Goal: Transaction & Acquisition: Purchase product/service

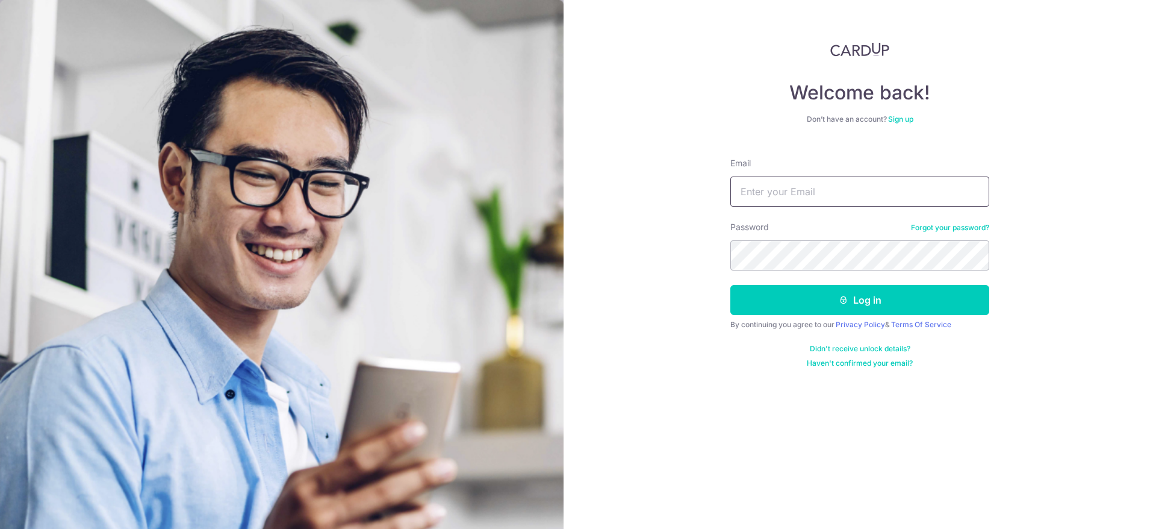
click at [857, 195] on input "Email" at bounding box center [859, 191] width 259 height 30
type input "[EMAIL_ADDRESS][DOMAIN_NAME]"
click at [730, 285] on button "Log in" at bounding box center [859, 300] width 259 height 30
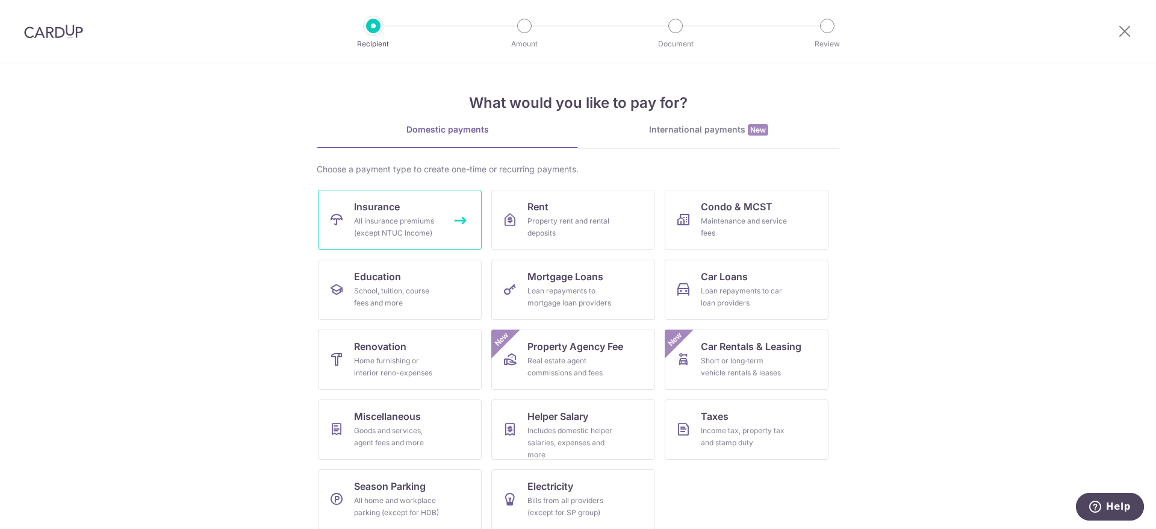
click at [403, 216] on div "All insurance premiums (except NTUC Income)" at bounding box center [397, 227] width 87 height 24
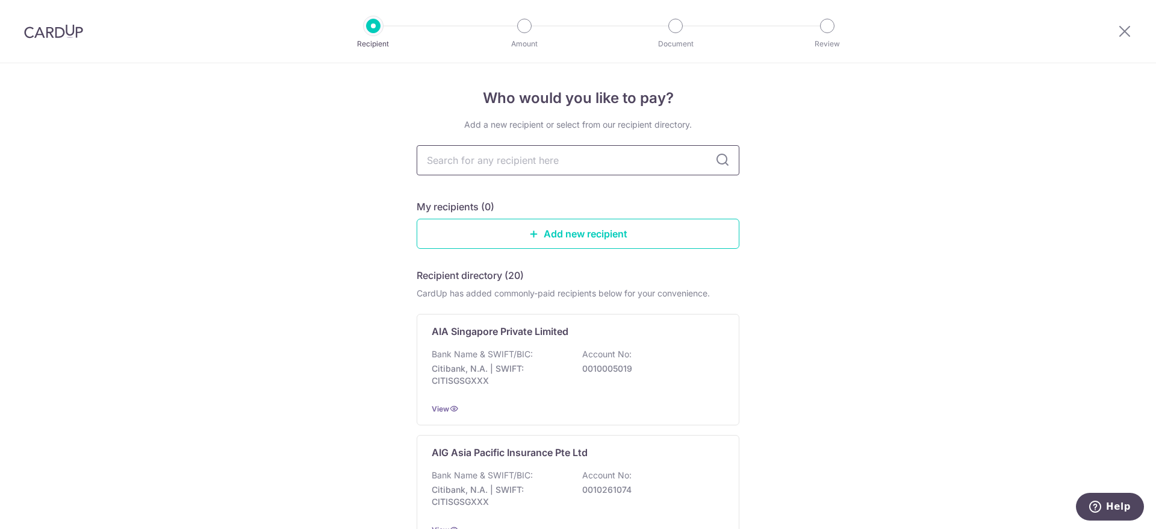
click at [559, 168] on input "text" at bounding box center [578, 160] width 323 height 30
type input "ntuc"
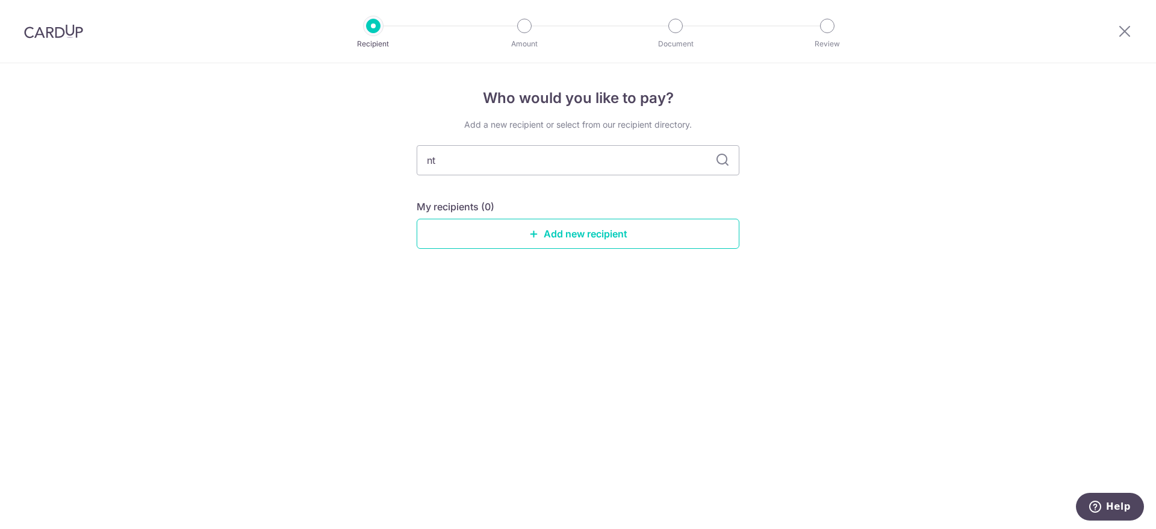
type input "n"
type input "income"
click at [726, 161] on icon at bounding box center [722, 160] width 14 height 14
drag, startPoint x: 662, startPoint y: 165, endPoint x: 620, endPoint y: 165, distance: 41.5
click at [620, 165] on input "income" at bounding box center [578, 160] width 323 height 30
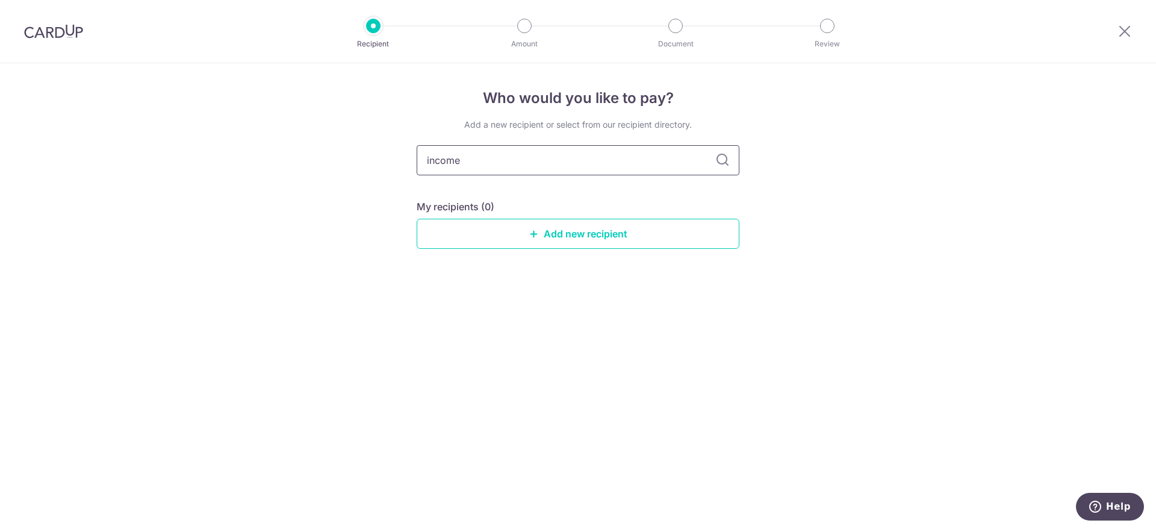
drag, startPoint x: 626, startPoint y: 160, endPoint x: 314, endPoint y: 176, distance: 311.7
click at [306, 176] on div "Who would you like to pay? Add a new recipient or select from our recipient dir…" at bounding box center [578, 295] width 1156 height 465
click at [867, 210] on div "Who would you like to pay? Add a new recipient or select from our recipient dir…" at bounding box center [578, 295] width 1156 height 465
click at [632, 173] on input "text" at bounding box center [578, 160] width 323 height 30
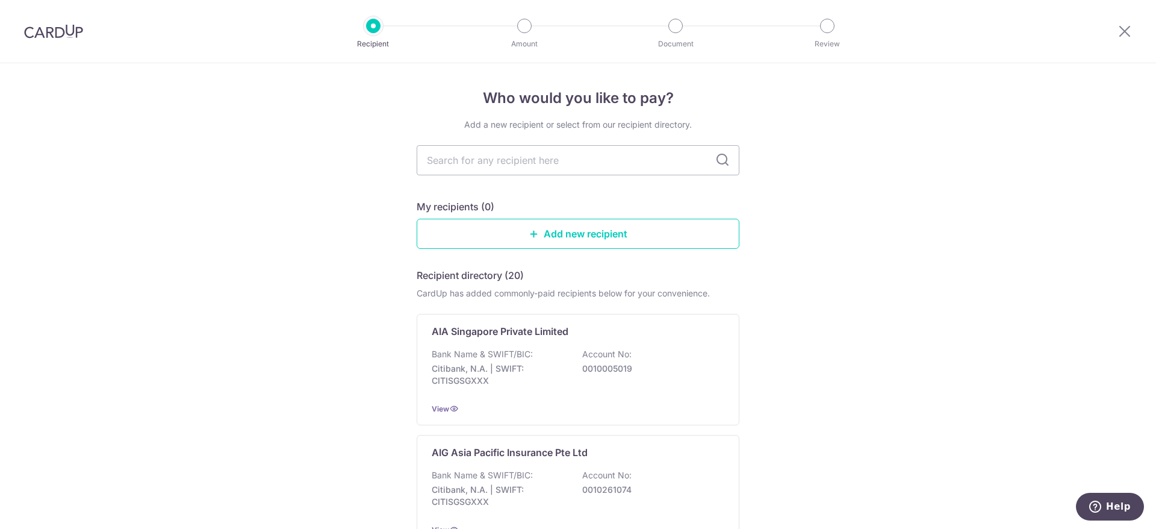
click at [632, 161] on input "text" at bounding box center [578, 160] width 323 height 30
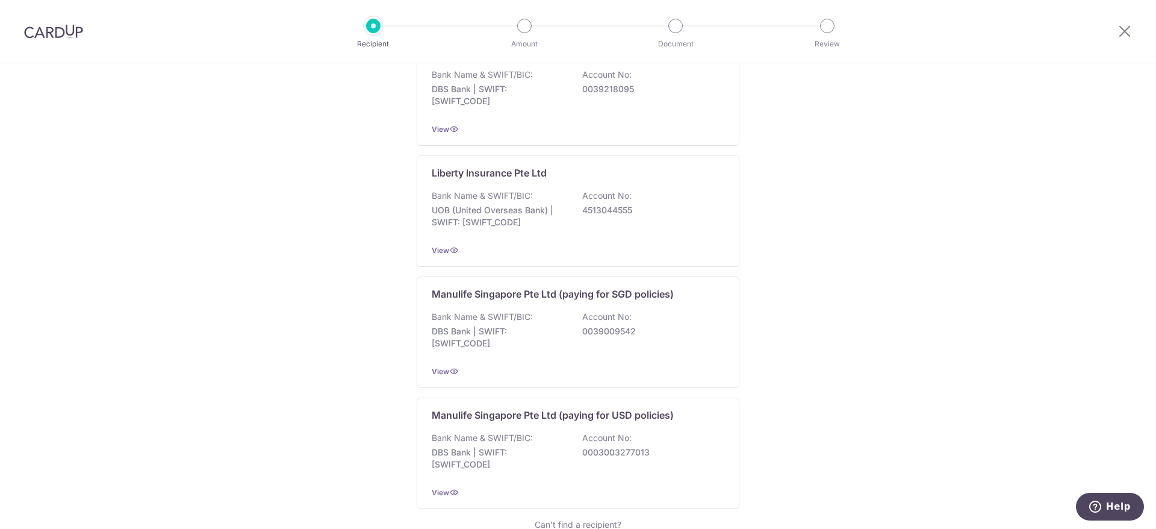
scroll to position [1116, 0]
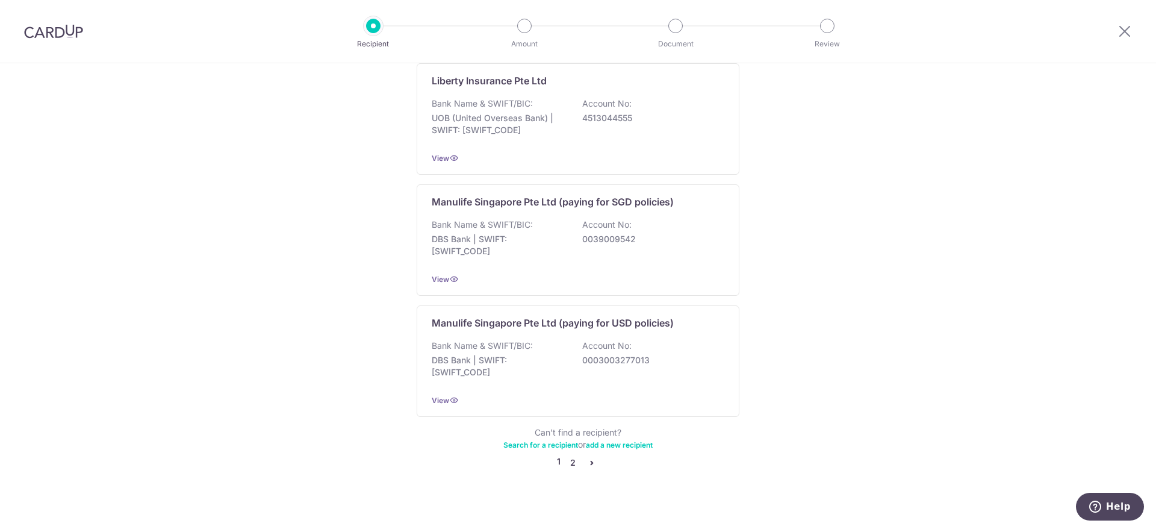
click at [570, 455] on link "2" at bounding box center [572, 462] width 14 height 14
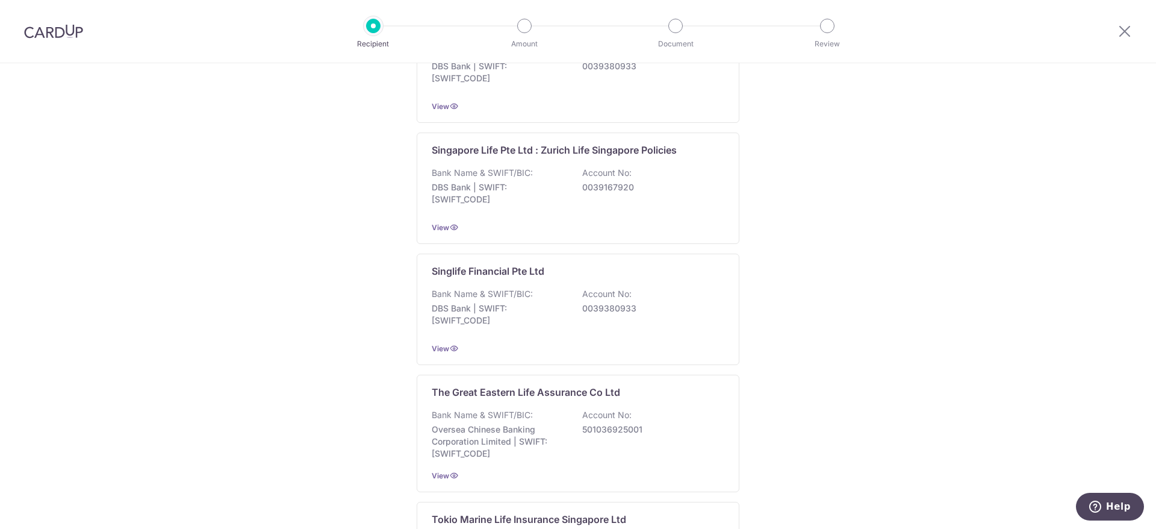
scroll to position [1122, 0]
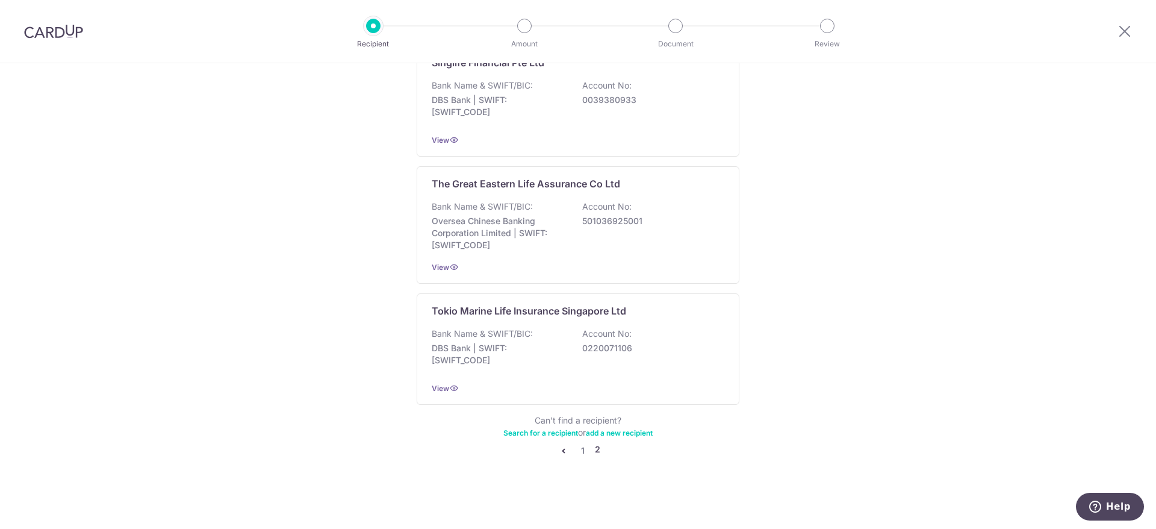
click at [618, 432] on link "add a new recipient" at bounding box center [619, 432] width 67 height 9
